Goal: Transaction & Acquisition: Book appointment/travel/reservation

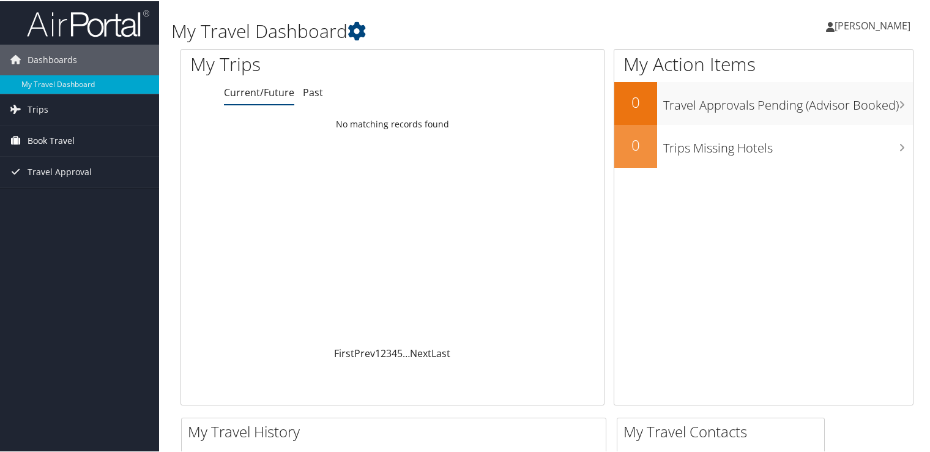
click at [70, 141] on span "Book Travel" at bounding box center [51, 139] width 47 height 31
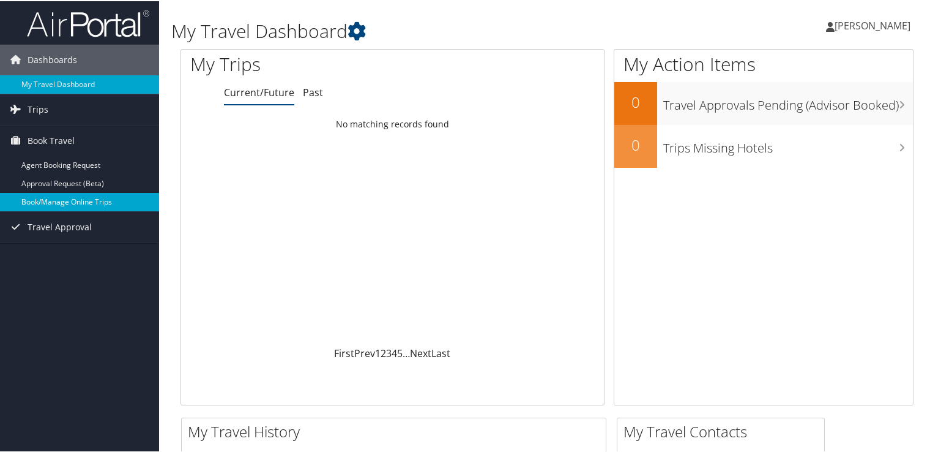
click at [97, 203] on link "Book/Manage Online Trips" at bounding box center [79, 201] width 159 height 18
